Goal: Check status: Check status

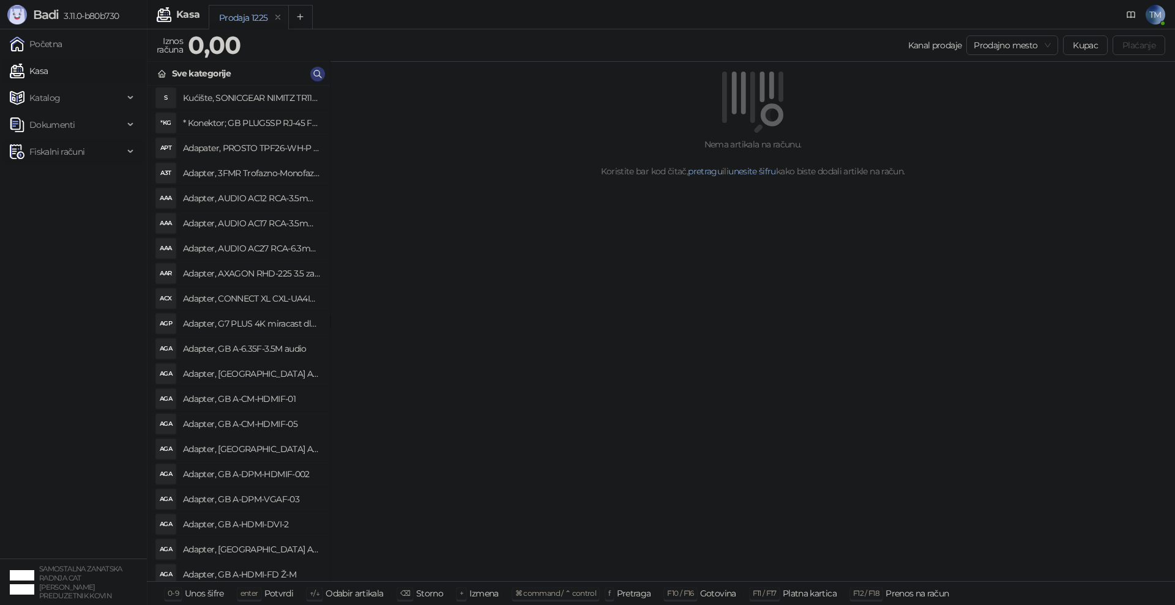
click at [54, 157] on span "Fiskalni računi" at bounding box center [56, 152] width 55 height 24
click at [56, 184] on link "Izdati računi" at bounding box center [48, 178] width 67 height 24
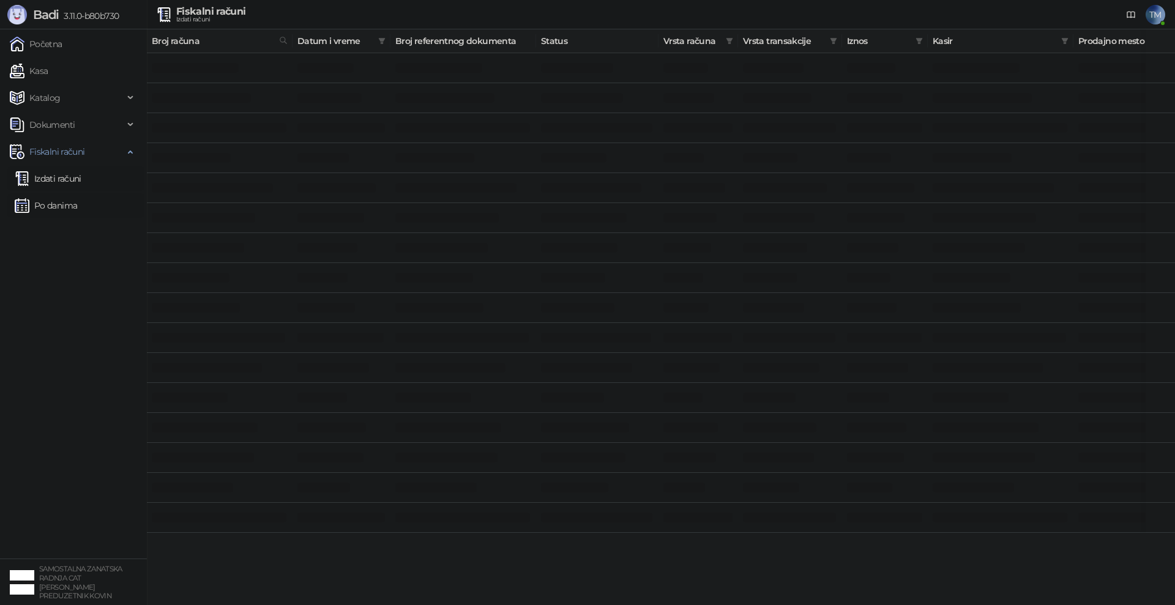
click at [60, 207] on link "Po danima" at bounding box center [46, 205] width 62 height 24
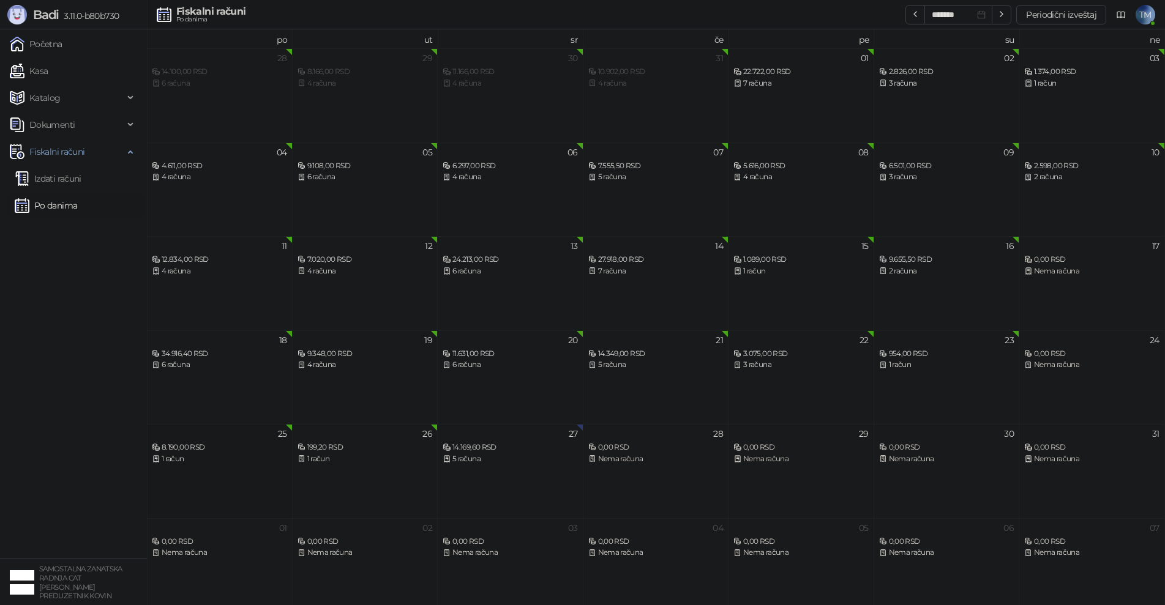
click at [264, 445] on div "8.190,00 RSD" at bounding box center [219, 448] width 135 height 12
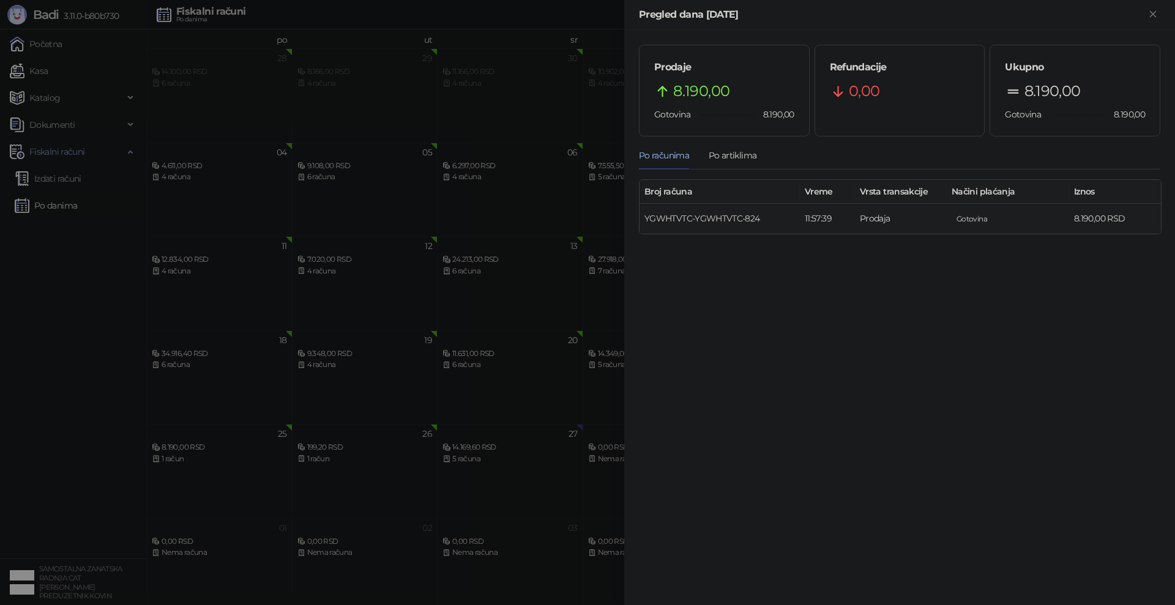
click at [698, 218] on link "YGWHTVTC-YGWHTVTC-824" at bounding box center [703, 218] width 116 height 11
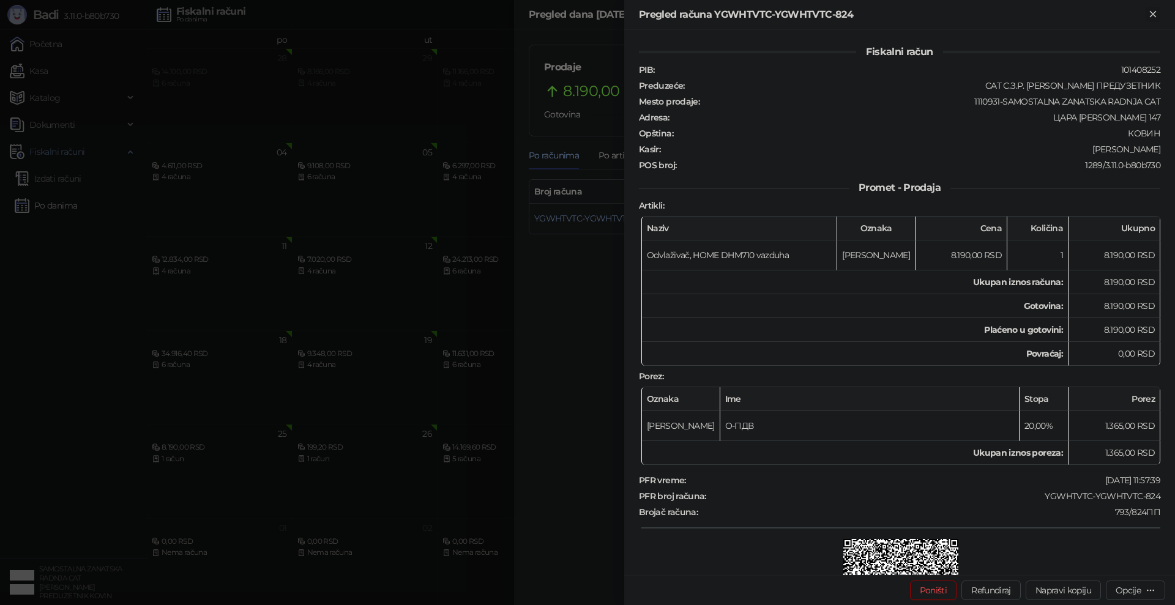
click at [1153, 14] on icon "Zatvori" at bounding box center [1153, 14] width 6 height 6
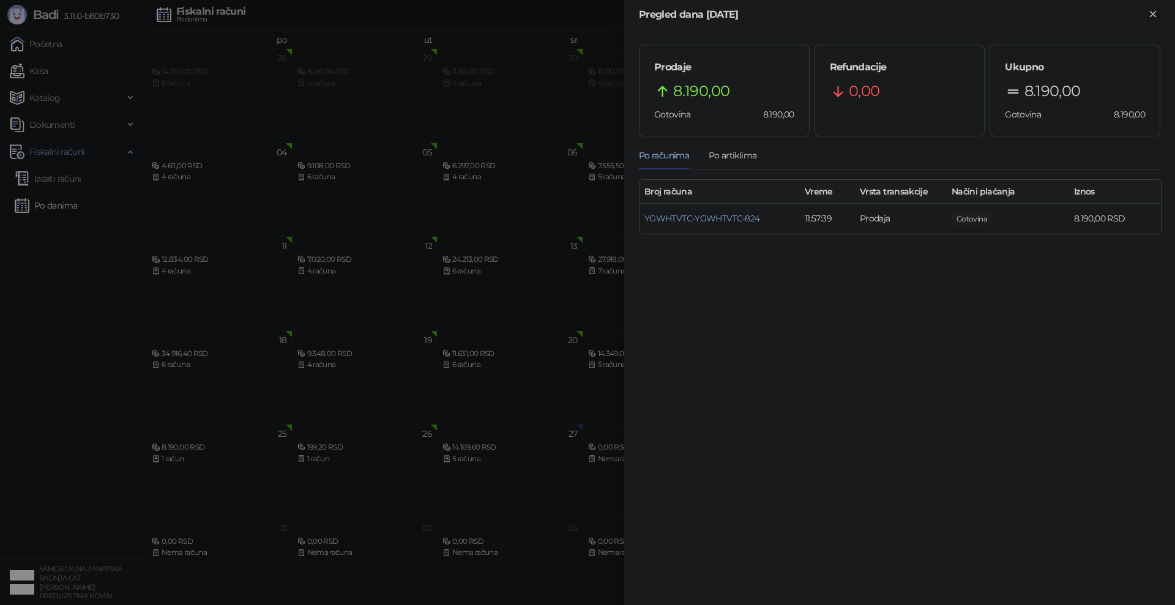
click at [1151, 16] on icon "Zatvori" at bounding box center [1153, 14] width 6 height 6
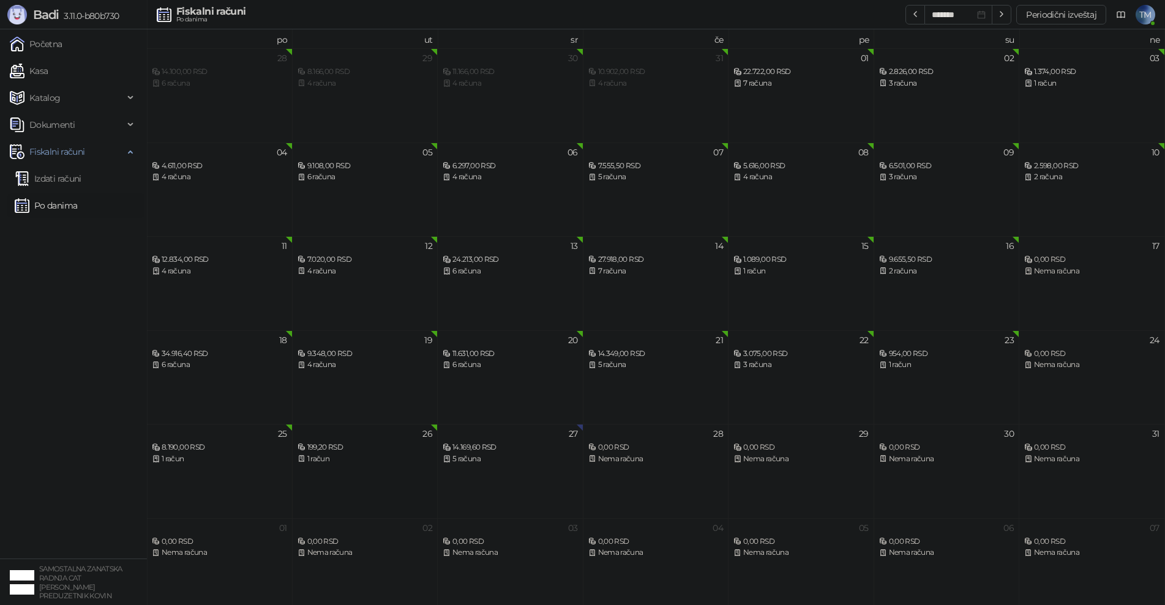
click at [373, 454] on div "1 račun" at bounding box center [364, 460] width 135 height 12
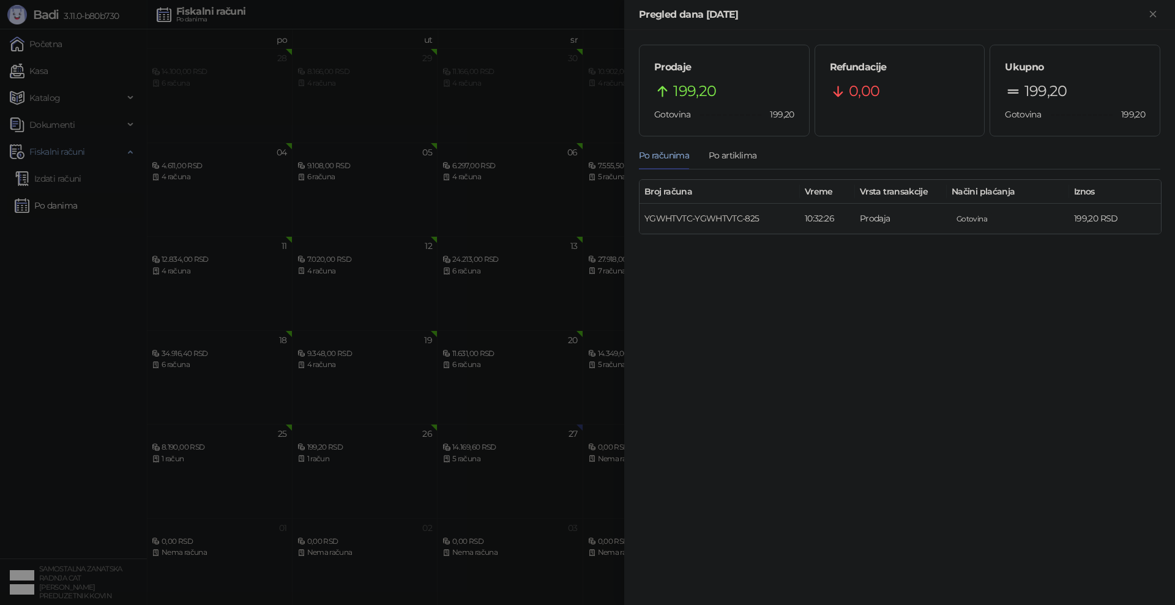
click at [703, 217] on link "YGWHTVTC-YGWHTVTC-825" at bounding box center [702, 218] width 115 height 11
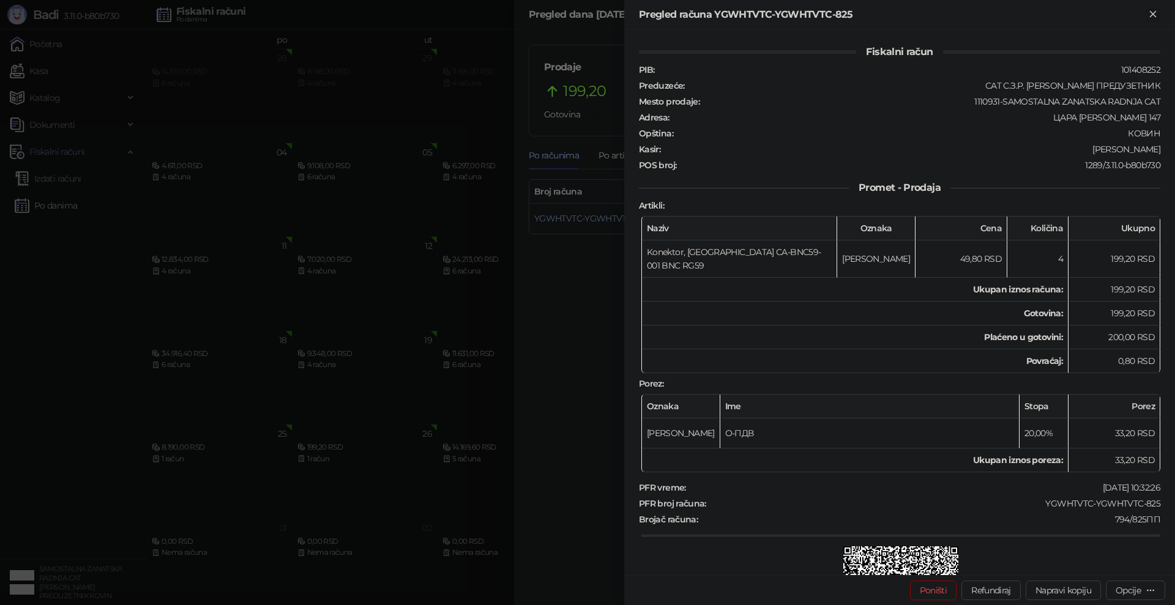
click at [1151, 12] on icon "Zatvori" at bounding box center [1153, 14] width 6 height 6
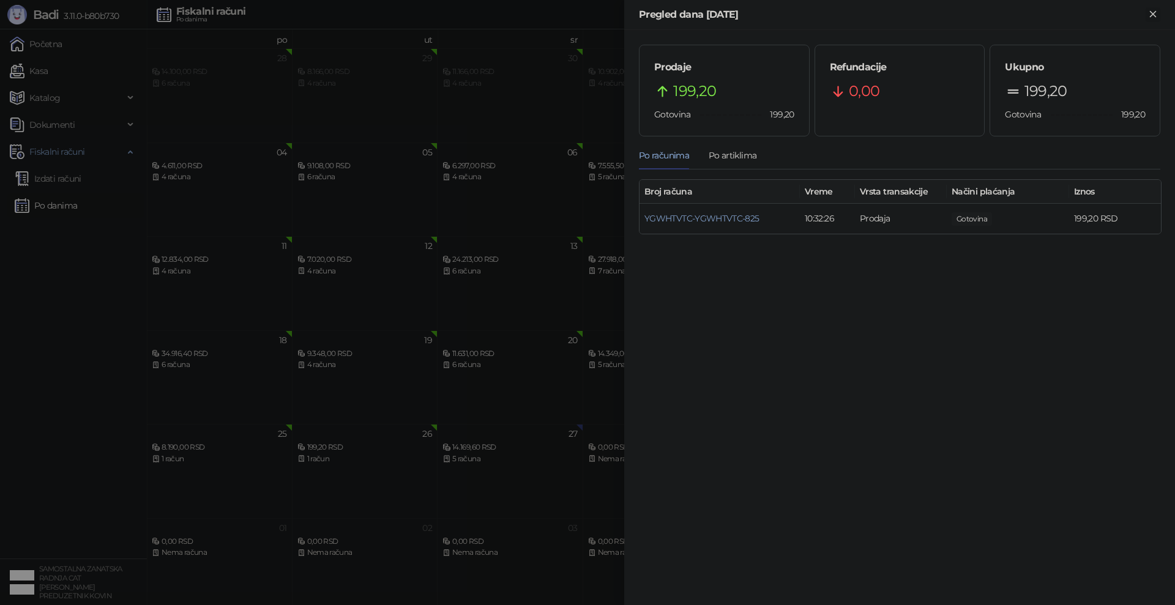
click at [1153, 15] on icon "Zatvori" at bounding box center [1153, 14] width 6 height 6
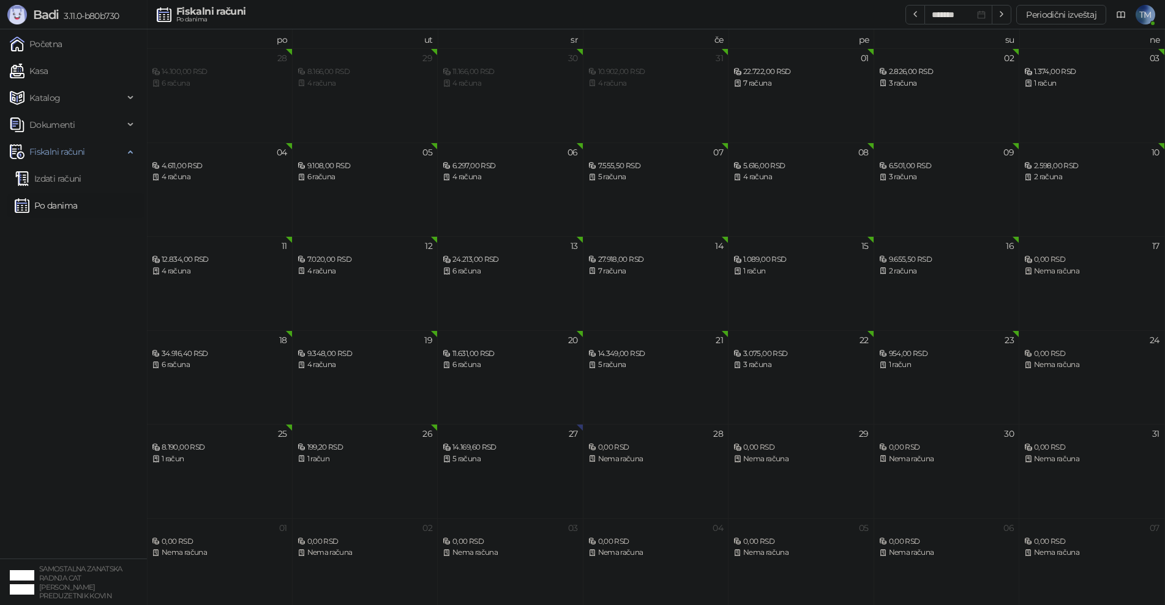
click at [536, 449] on div "14.169,60 RSD" at bounding box center [510, 448] width 135 height 12
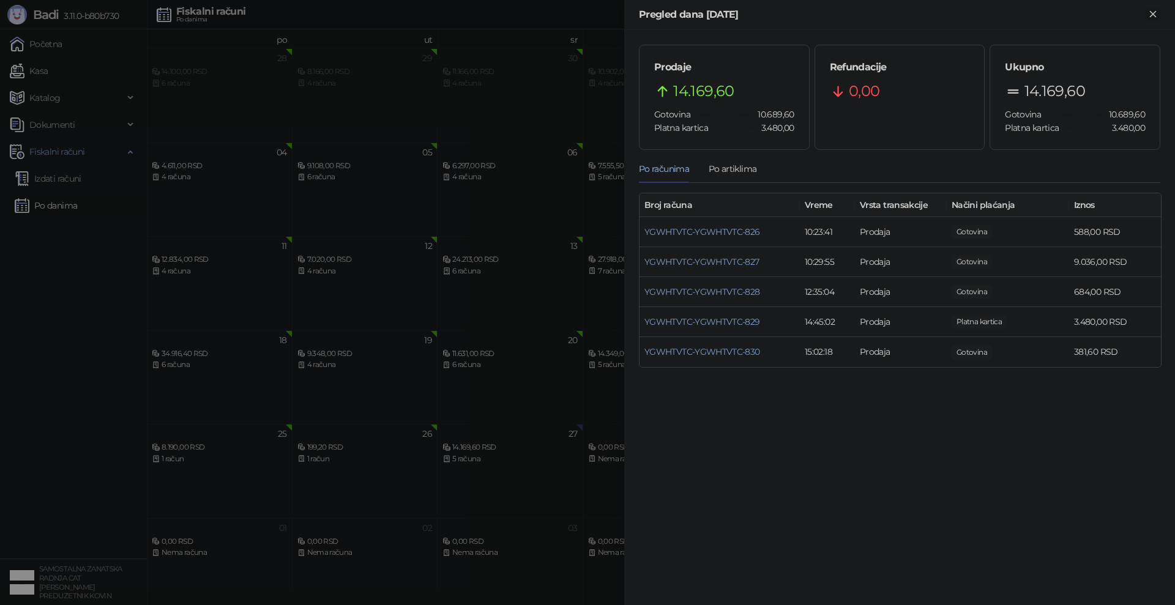
click at [1153, 13] on icon "Zatvori" at bounding box center [1153, 14] width 11 height 11
